Goal: Task Accomplishment & Management: Manage account settings

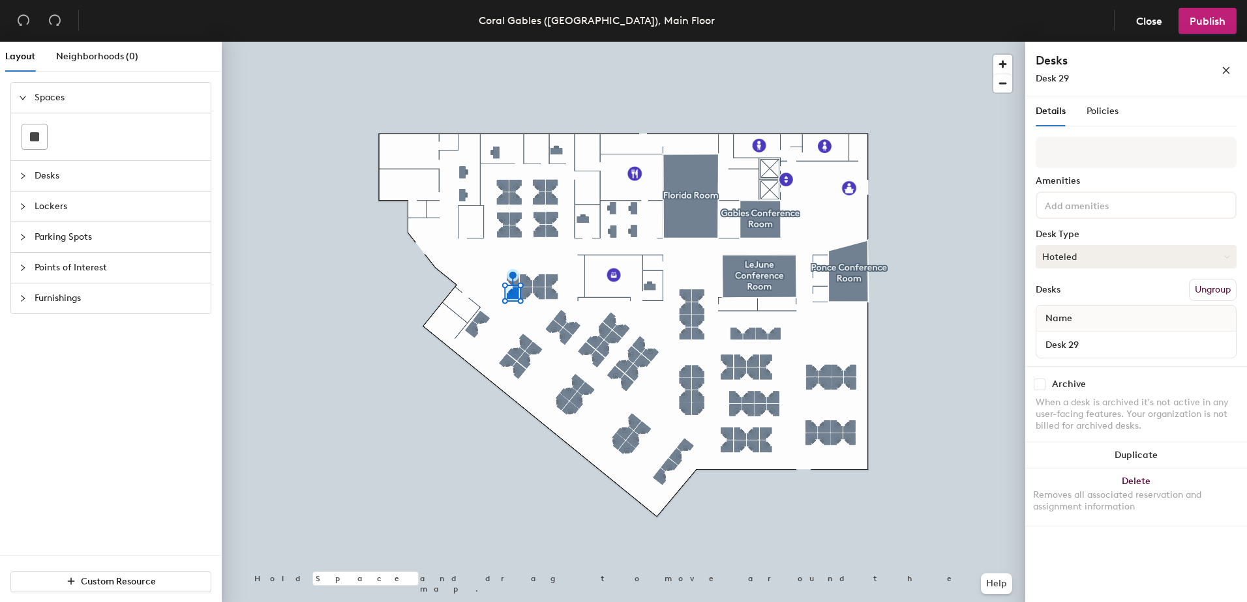
click at [1228, 258] on icon at bounding box center [1227, 257] width 6 height 6
click at [1069, 295] on div "Assigned" at bounding box center [1101, 298] width 130 height 20
click at [1088, 319] on div "Name" at bounding box center [1136, 319] width 200 height 26
click at [1224, 342] on input "Desk 29" at bounding box center [1136, 345] width 194 height 18
click at [1117, 346] on input "Desk 29" at bounding box center [1136, 345] width 194 height 18
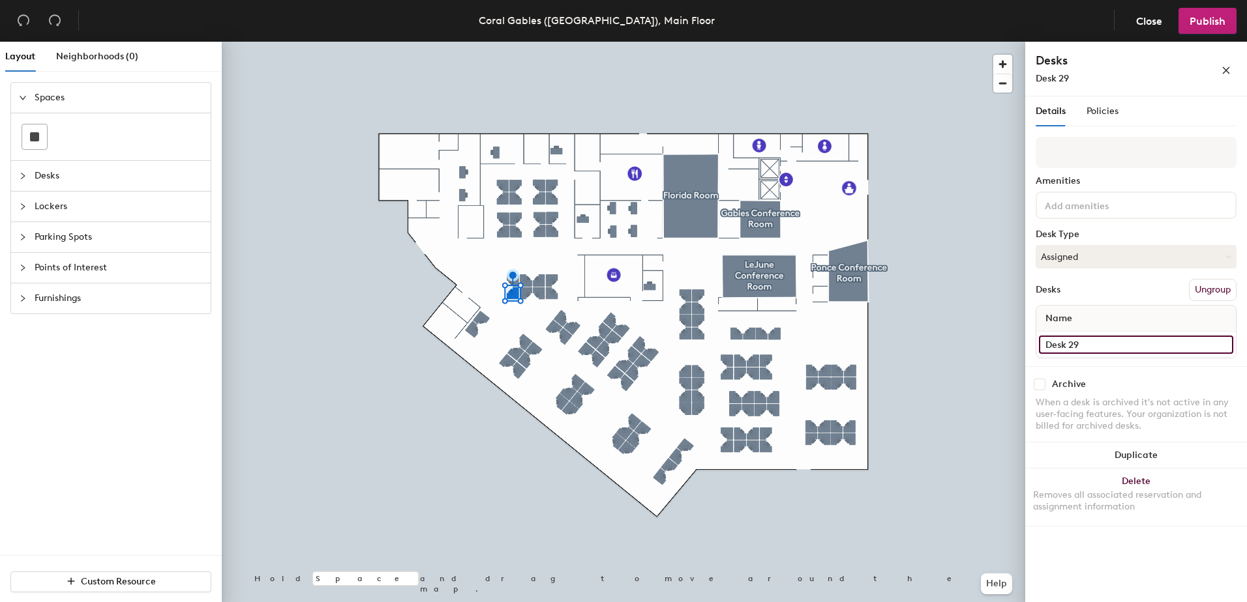
type input "Desk 29"
click at [1209, 19] on span "Publish" at bounding box center [1207, 21] width 36 height 12
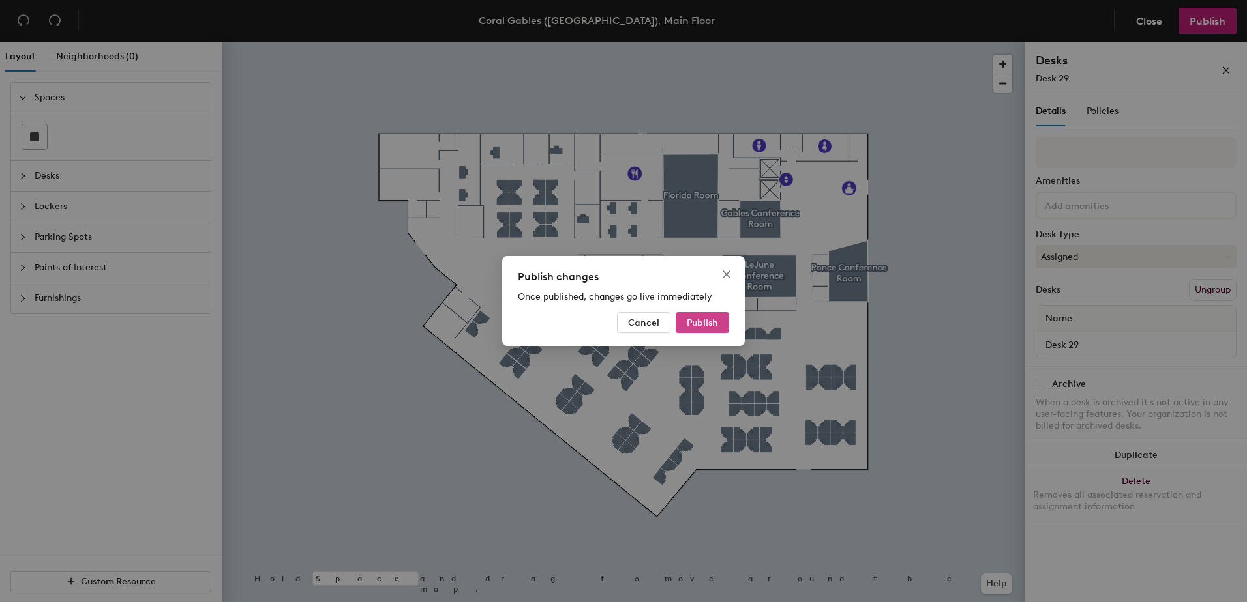
click at [710, 321] on span "Publish" at bounding box center [702, 323] width 31 height 11
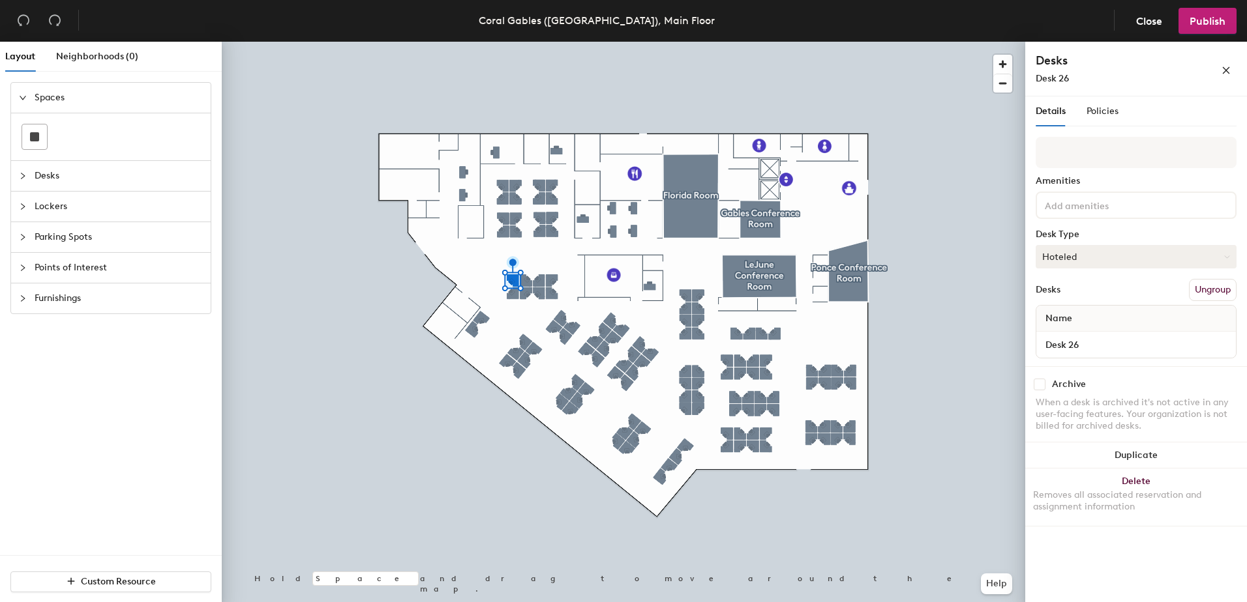
click at [1208, 254] on button "Hoteled" at bounding box center [1135, 256] width 201 height 23
click at [1076, 299] on div "Assigned" at bounding box center [1101, 298] width 130 height 20
click at [1133, 342] on input "Desk 26" at bounding box center [1136, 345] width 194 height 18
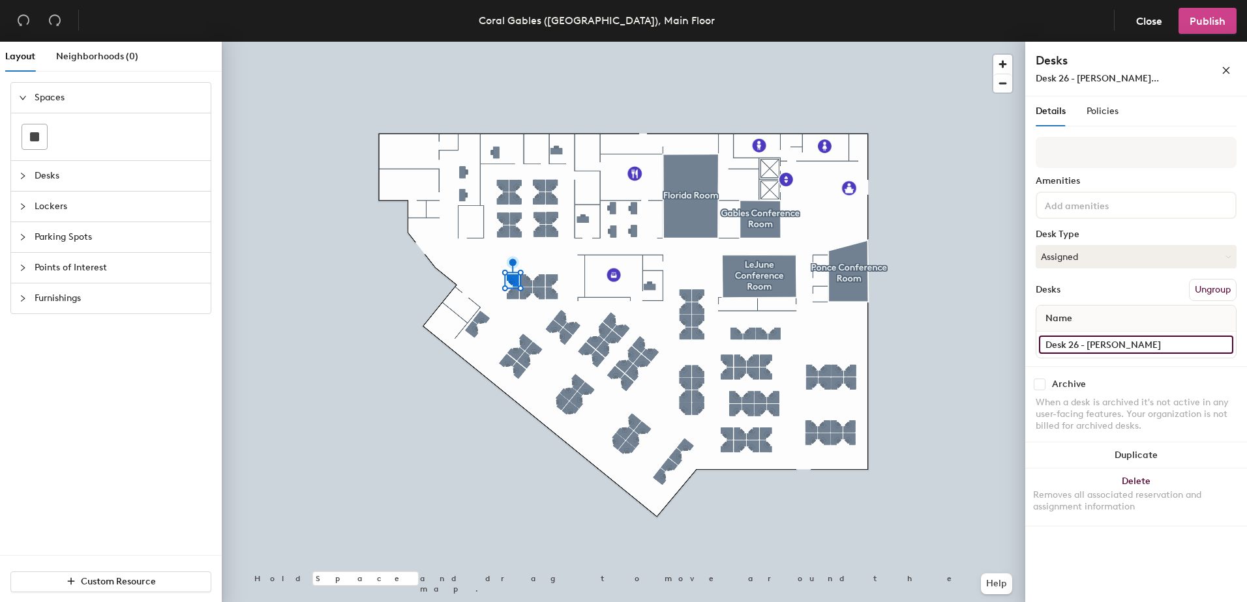
type input "Desk 26 - Tom Murphy"
click at [1204, 22] on span "Publish" at bounding box center [1207, 21] width 36 height 12
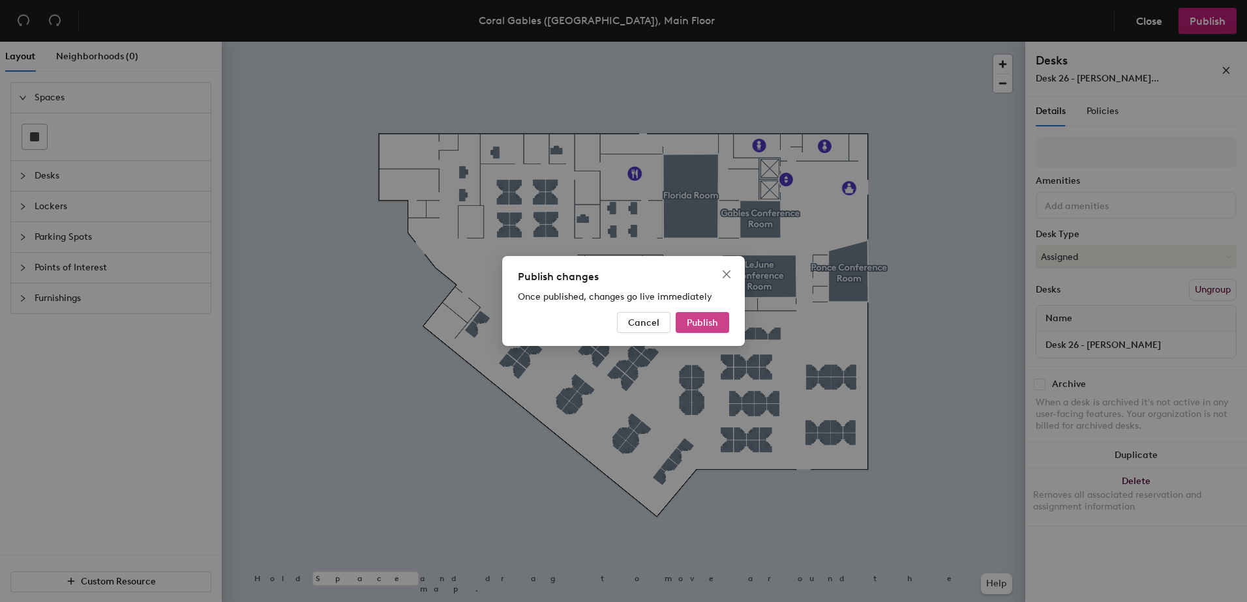
click at [690, 324] on span "Publish" at bounding box center [702, 323] width 31 height 11
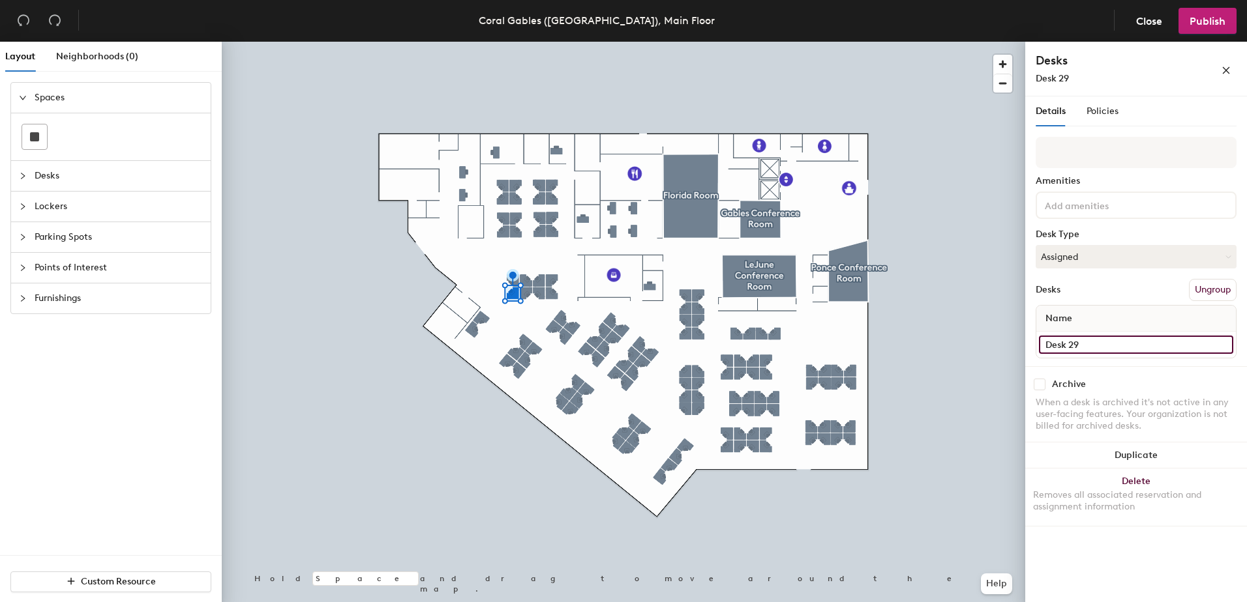
click at [1110, 338] on input "Desk 29" at bounding box center [1136, 345] width 194 height 18
click at [1110, 340] on input "Desk 29" at bounding box center [1136, 345] width 194 height 18
click at [1103, 345] on input "Desk 29 -" at bounding box center [1136, 345] width 194 height 18
paste input "Mark Tomczyk"
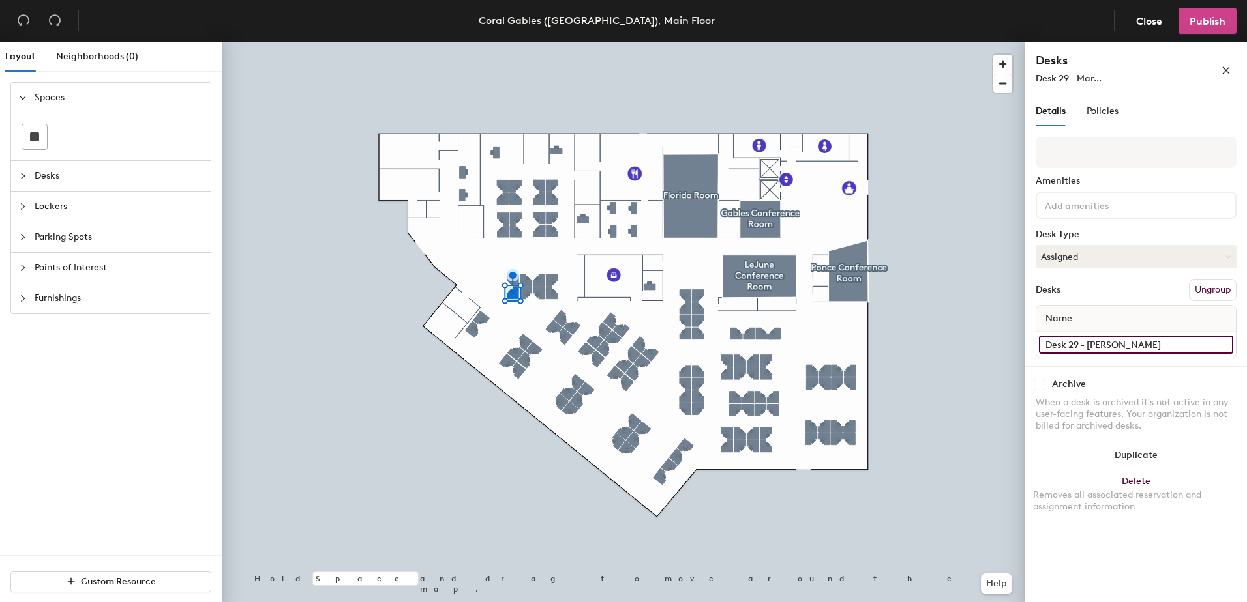
type input "Desk 29 - Mark Tomczyk"
click at [1208, 25] on span "Publish" at bounding box center [1207, 21] width 36 height 12
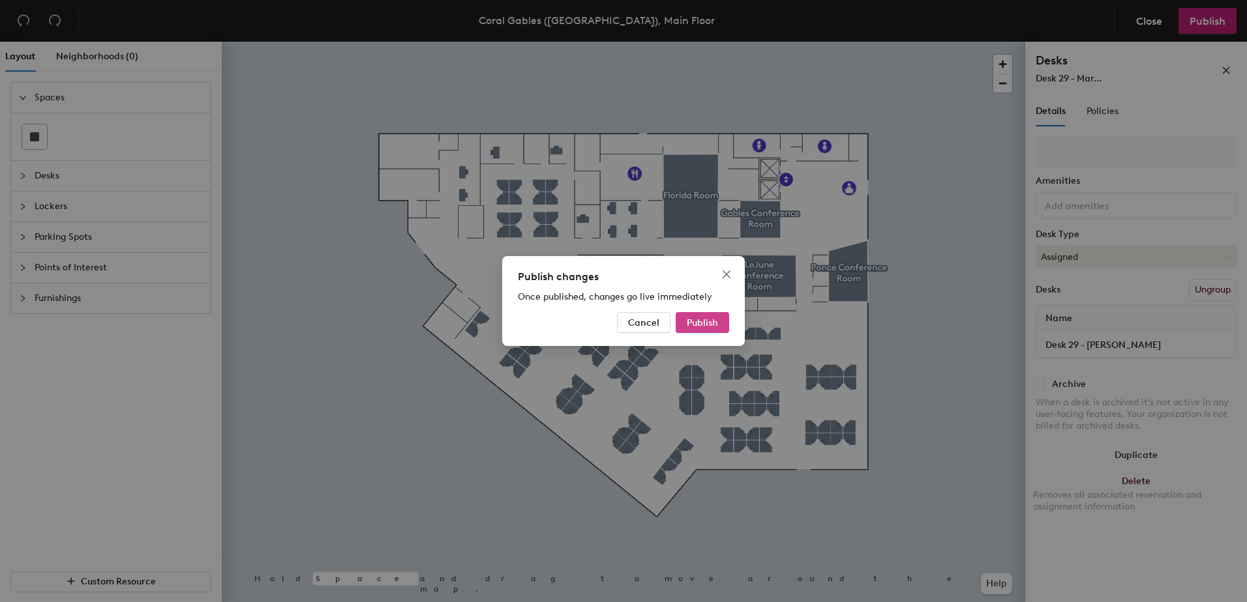
click at [709, 325] on span "Publish" at bounding box center [702, 323] width 31 height 11
